Goal: Task Accomplishment & Management: Manage account settings

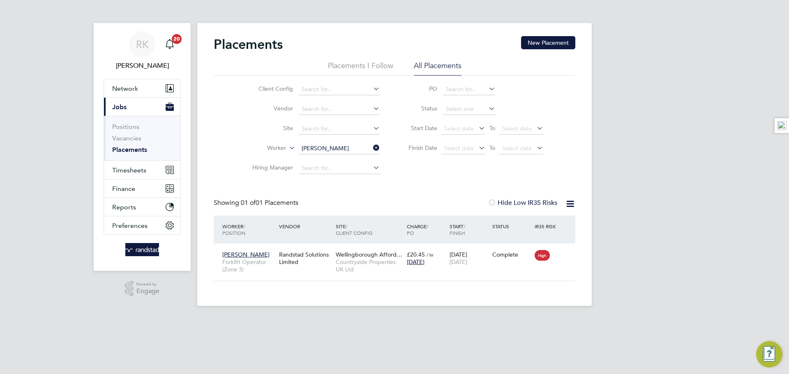
scroll to position [8, 39]
click at [133, 166] on span "Timesheets" at bounding box center [129, 170] width 34 height 8
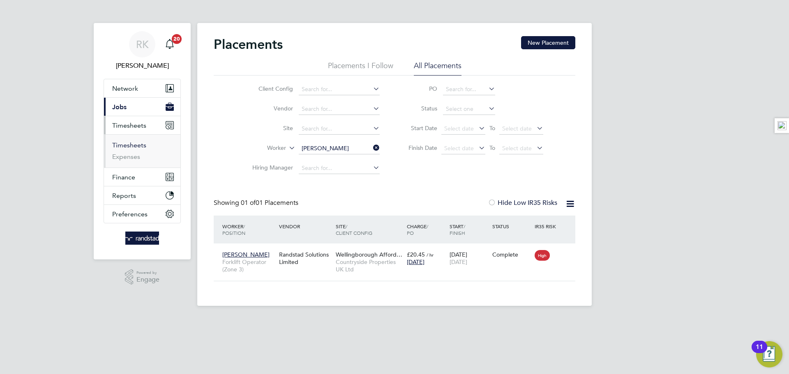
click at [138, 147] on link "Timesheets" at bounding box center [129, 145] width 34 height 8
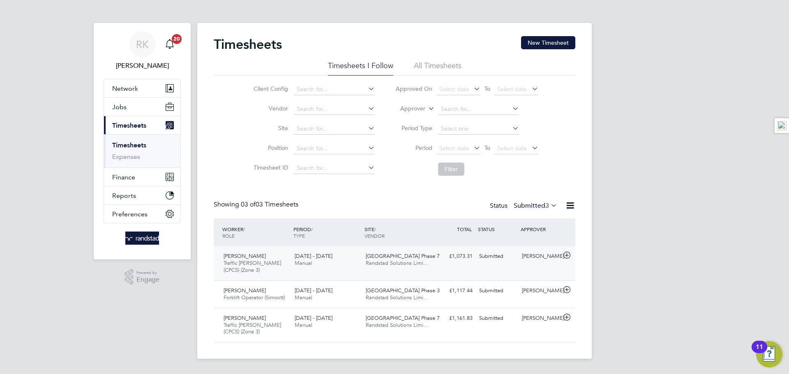
click at [432, 258] on div "Tattenhoe Park Phase 7 Randstad Solutions Limi…" at bounding box center [397, 260] width 71 height 21
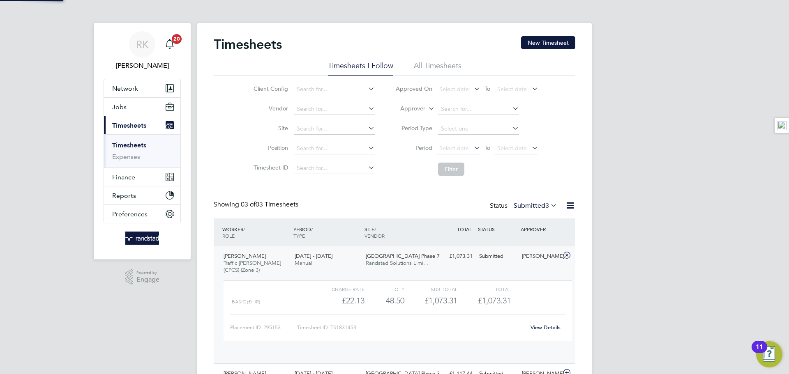
scroll to position [14, 80]
click at [550, 331] on div "View Details" at bounding box center [545, 327] width 40 height 13
click at [547, 325] on link "View Details" at bounding box center [545, 327] width 30 height 7
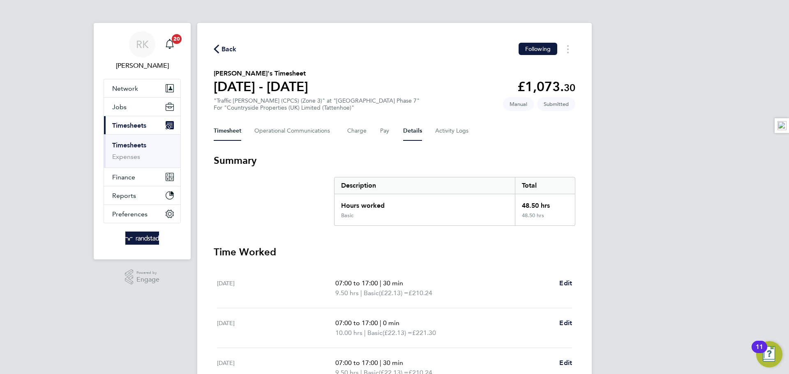
click at [412, 134] on button "Details" at bounding box center [412, 131] width 19 height 20
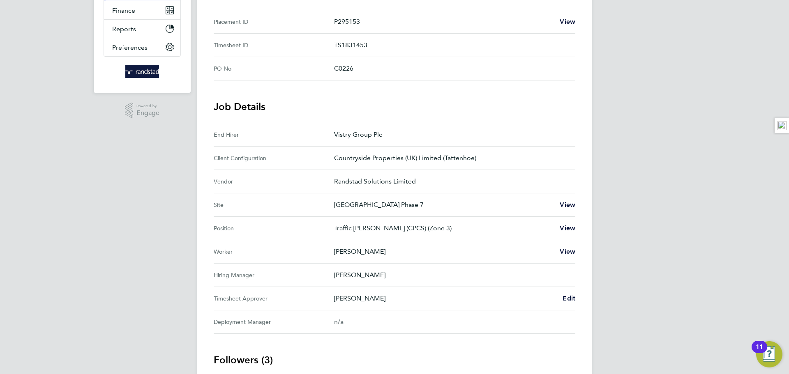
scroll to position [168, 0]
click at [565, 297] on span "Edit" at bounding box center [568, 297] width 13 height 8
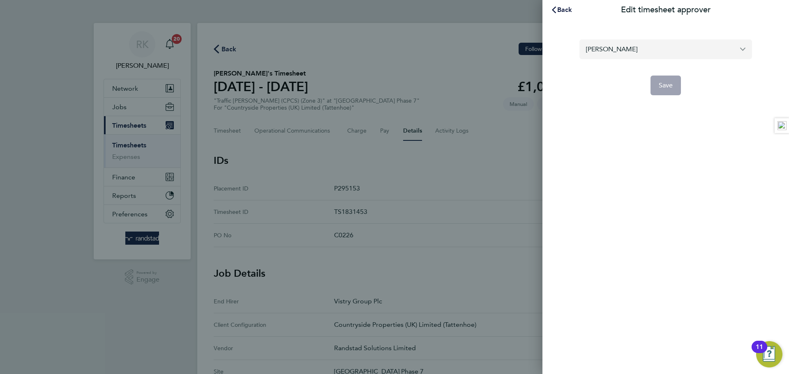
click at [612, 52] on input "[PERSON_NAME]" at bounding box center [665, 48] width 172 height 19
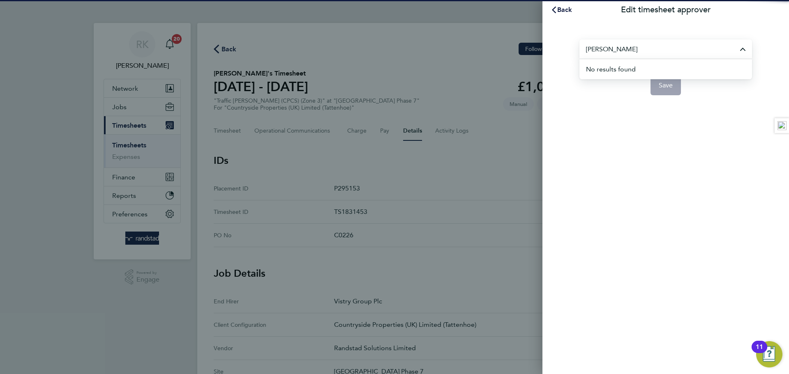
drag, startPoint x: 629, startPoint y: 62, endPoint x: 625, endPoint y: 67, distance: 5.8
click at [628, 62] on li "No results found" at bounding box center [669, 69] width 166 height 20
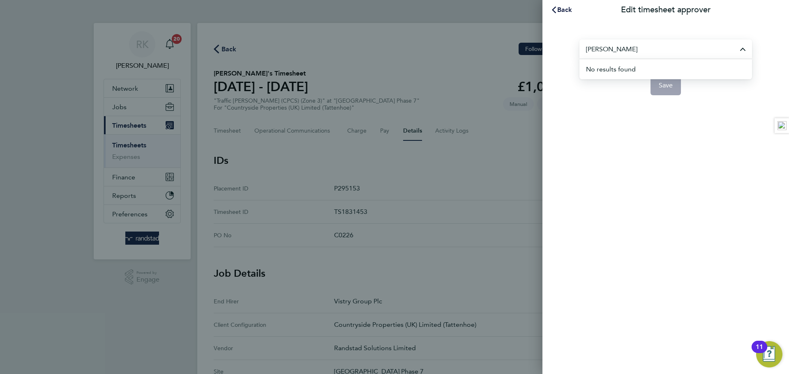
click at [599, 47] on input "[PERSON_NAME]" at bounding box center [665, 48] width 172 height 19
click at [607, 70] on span "[PERSON_NAME]" at bounding box center [612, 69] width 53 height 10
type input "[PERSON_NAME]"
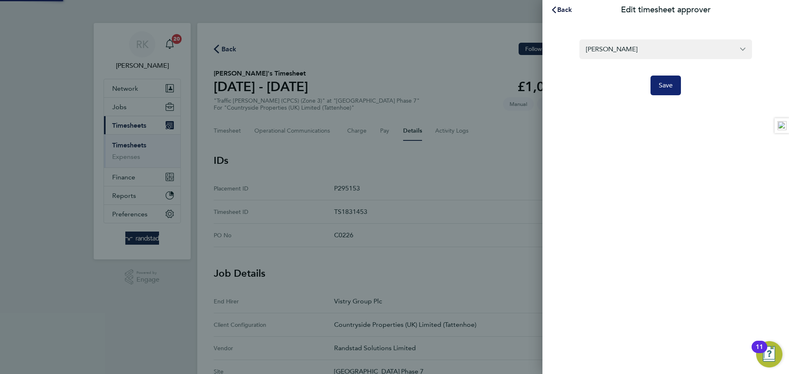
click at [661, 83] on span "Save" at bounding box center [665, 85] width 14 height 8
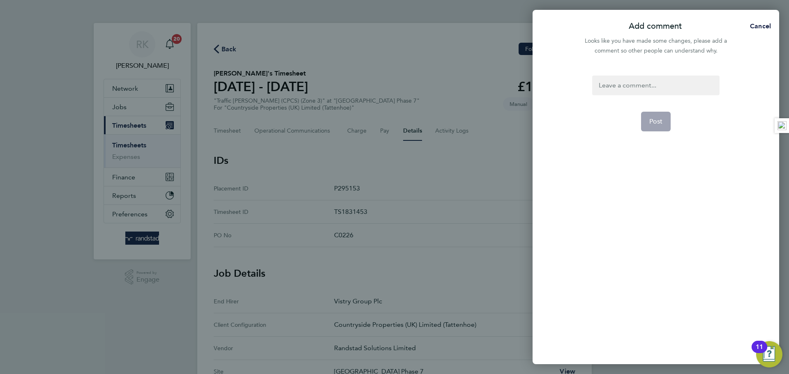
click at [619, 78] on div at bounding box center [655, 86] width 127 height 20
click at [619, 80] on div at bounding box center [655, 86] width 127 height 20
click at [659, 120] on span "Post" at bounding box center [656, 121] width 14 height 8
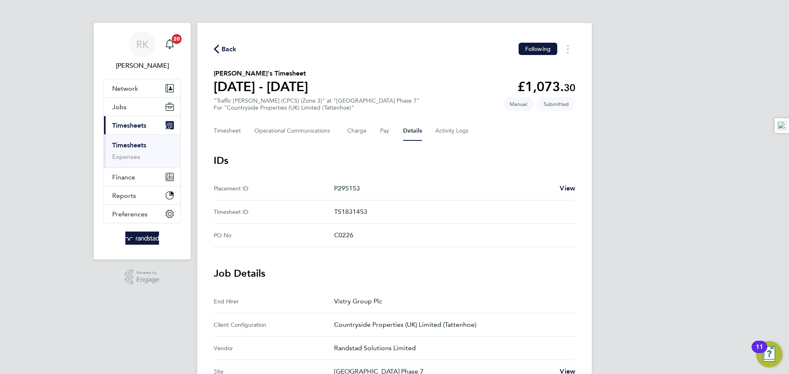
click at [211, 46] on div "Back Following [PERSON_NAME]'s Timesheet [DATE] - [DATE] £1,073. 30 "Traffic [P…" at bounding box center [394, 351] width 394 height 657
click at [216, 50] on icon "button" at bounding box center [216, 49] width 5 height 9
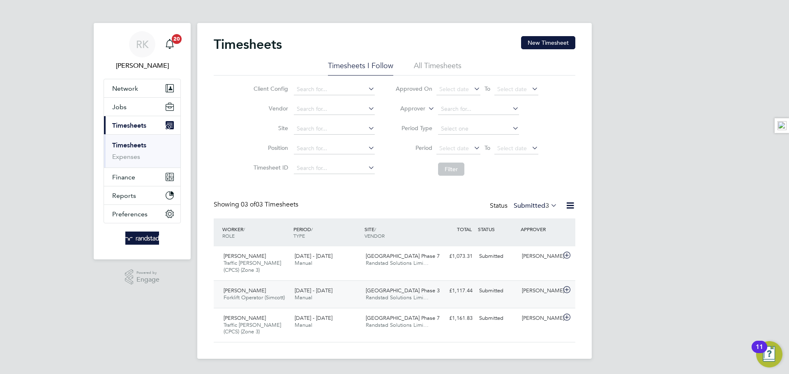
click at [456, 287] on div "£1,117.44 Submitted" at bounding box center [454, 291] width 43 height 14
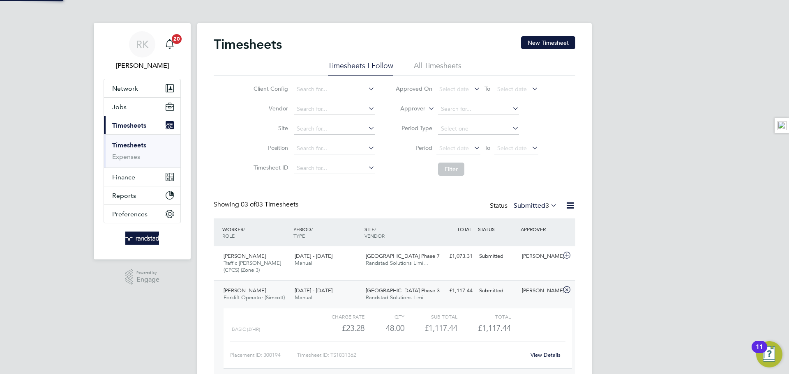
scroll to position [14, 80]
click at [537, 353] on link "View Details" at bounding box center [545, 355] width 30 height 7
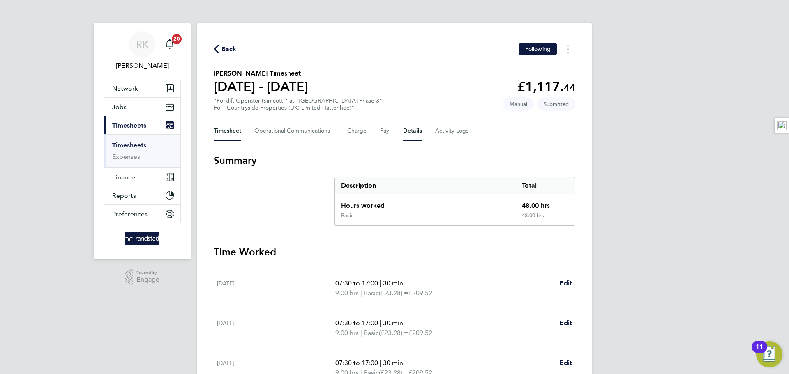
click at [413, 134] on button "Details" at bounding box center [412, 131] width 19 height 20
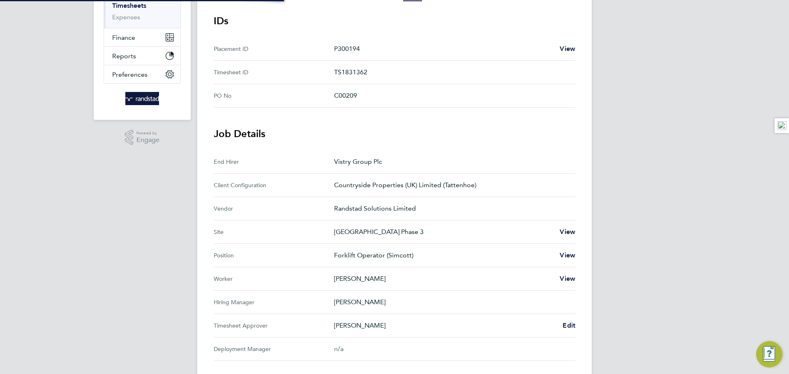
scroll to position [241, 0]
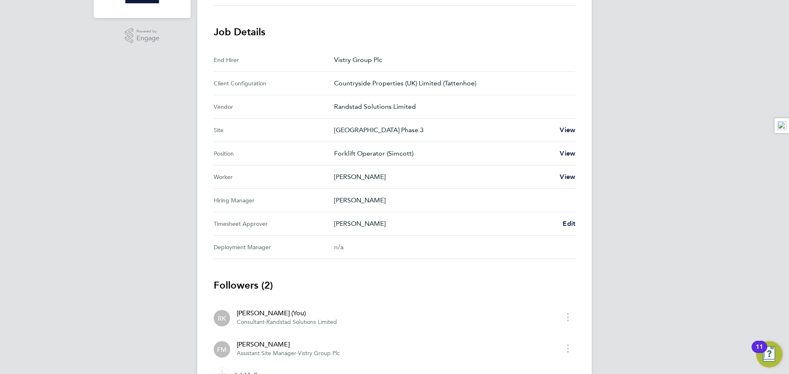
click at [576, 223] on div "Back Following Andrew Young's Timesheet 22 - 28 Sept 2025 £1,117. 44 "Forklift …" at bounding box center [394, 94] width 394 height 625
click at [574, 223] on span "Edit" at bounding box center [568, 224] width 13 height 8
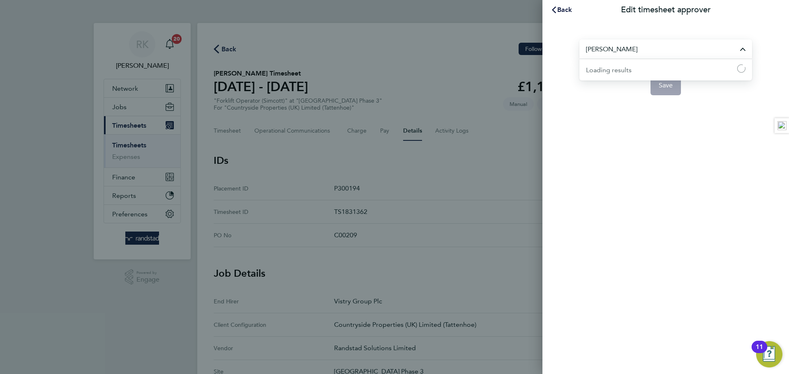
click at [609, 51] on input "[PERSON_NAME]" at bounding box center [665, 48] width 172 height 19
click at [615, 64] on span "[PERSON_NAME]" at bounding box center [612, 69] width 53 height 10
type input "[PERSON_NAME]"
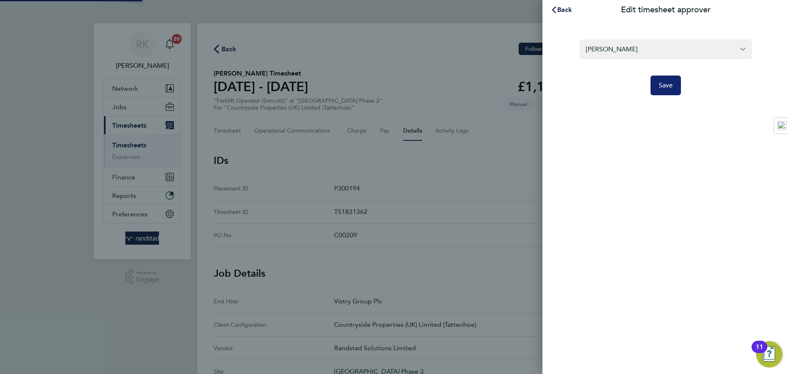
click at [653, 84] on button "Save" at bounding box center [665, 86] width 31 height 20
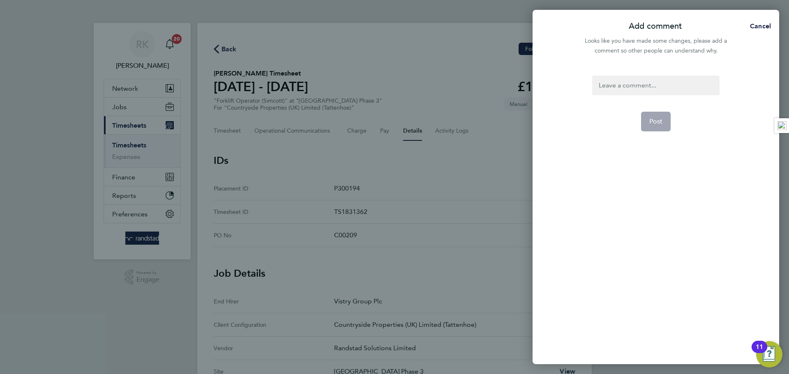
click at [631, 79] on div at bounding box center [655, 86] width 127 height 20
click at [642, 116] on button "Post" at bounding box center [656, 122] width 30 height 20
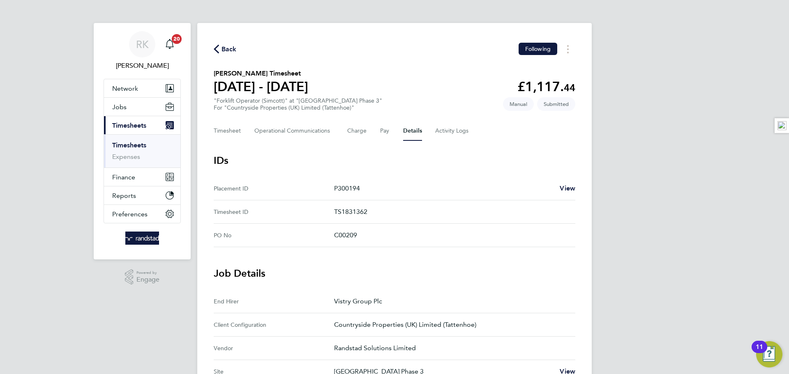
drag, startPoint x: 218, startPoint y: 50, endPoint x: 214, endPoint y: 55, distance: 5.6
click at [214, 55] on svg-icon "button" at bounding box center [216, 51] width 5 height 8
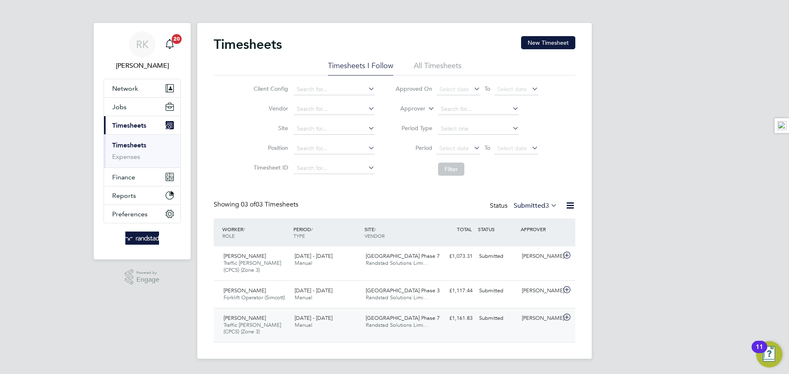
click at [427, 322] on span "Randstad Solutions Limi…" at bounding box center [397, 325] width 63 height 7
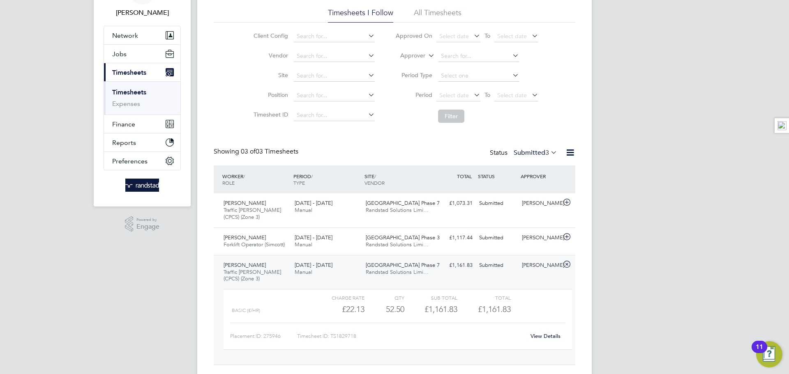
scroll to position [58, 0]
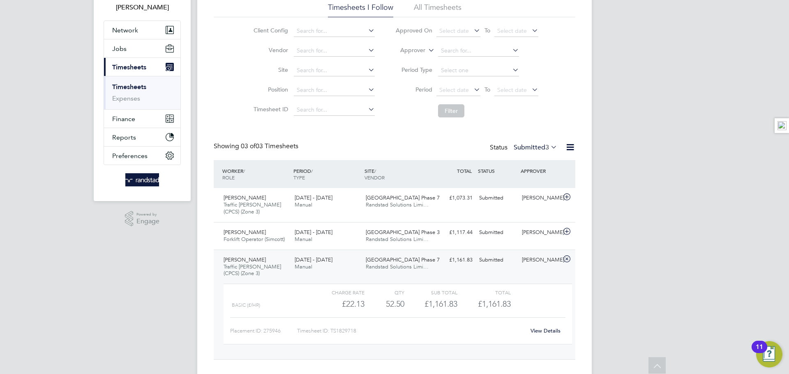
click at [548, 331] on link "View Details" at bounding box center [545, 330] width 30 height 7
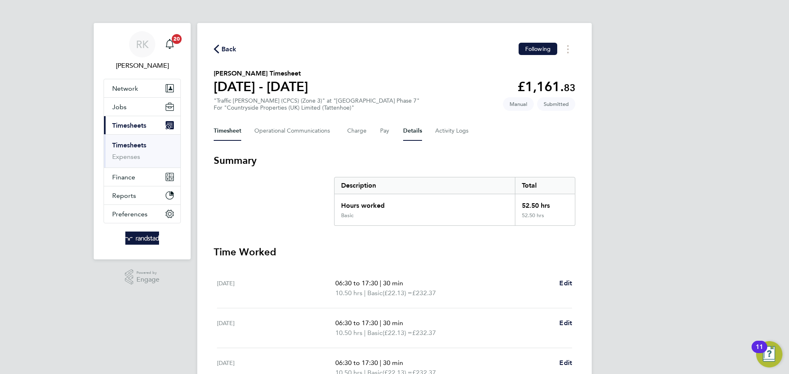
click at [419, 136] on button "Details" at bounding box center [412, 131] width 19 height 20
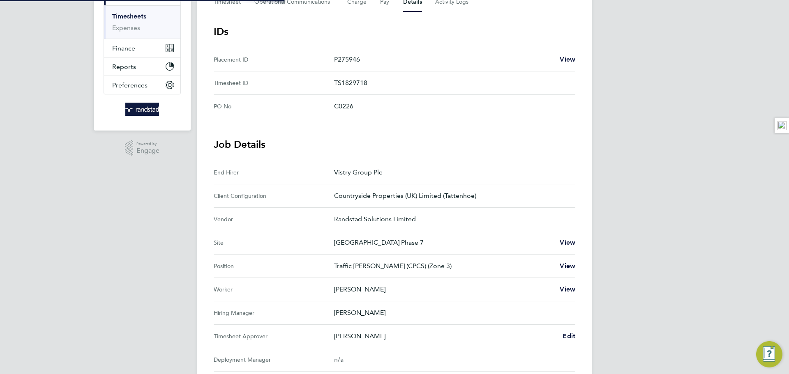
scroll to position [209, 0]
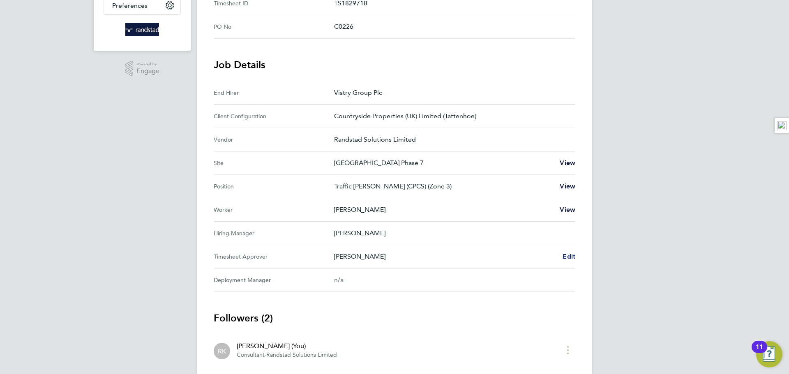
click at [571, 258] on span "Edit" at bounding box center [568, 257] width 13 height 8
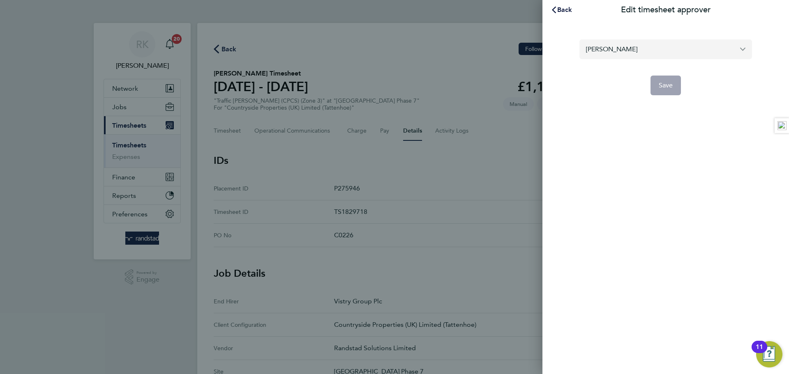
click at [615, 48] on input "[PERSON_NAME]" at bounding box center [665, 48] width 172 height 19
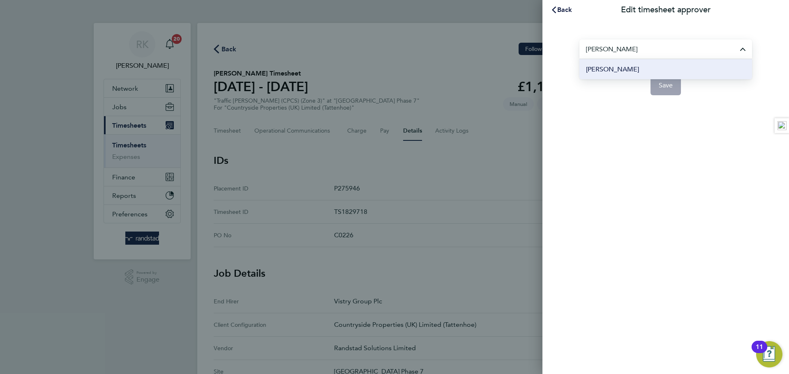
click at [622, 67] on li "[PERSON_NAME]" at bounding box center [665, 69] width 172 height 20
type input "[PERSON_NAME]"
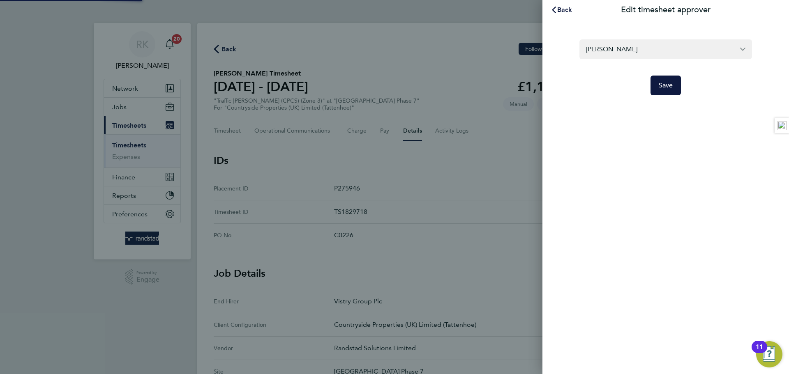
click at [622, 67] on form "Daniel Page Save" at bounding box center [665, 67] width 172 height 56
click at [667, 87] on span "Save" at bounding box center [665, 85] width 14 height 8
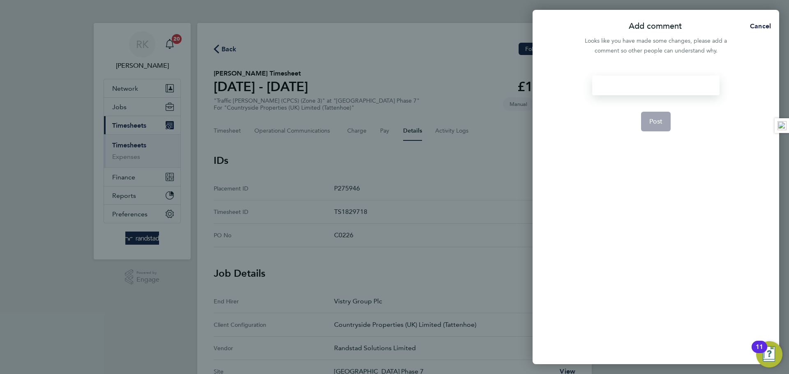
click at [614, 82] on div at bounding box center [655, 86] width 127 height 20
click at [662, 122] on span "Post" at bounding box center [656, 121] width 14 height 8
